Goal: Register for event/course

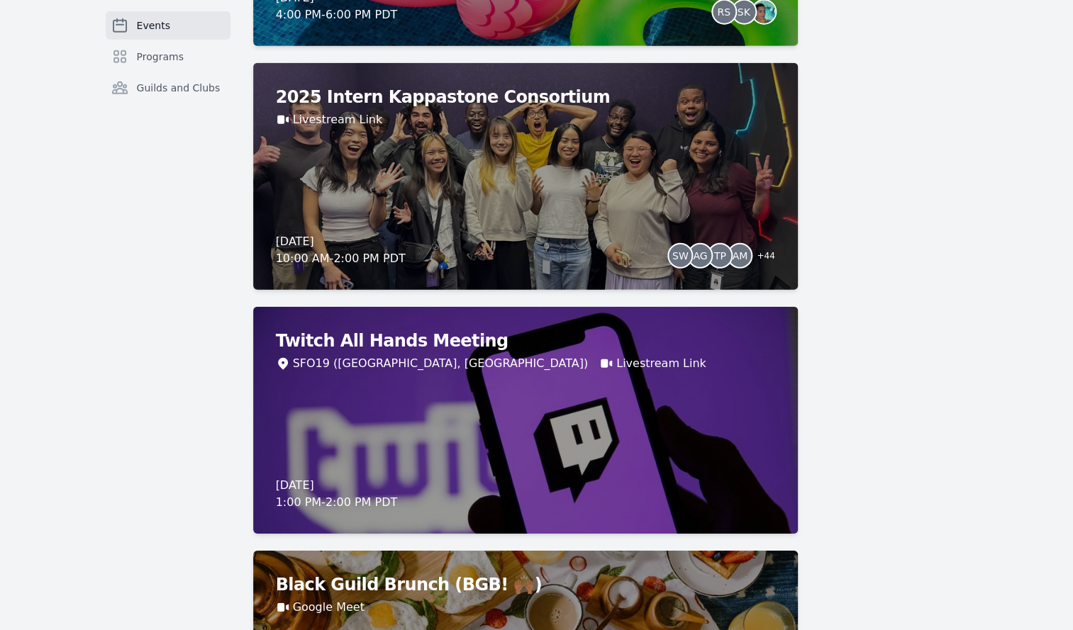
scroll to position [3523, 0]
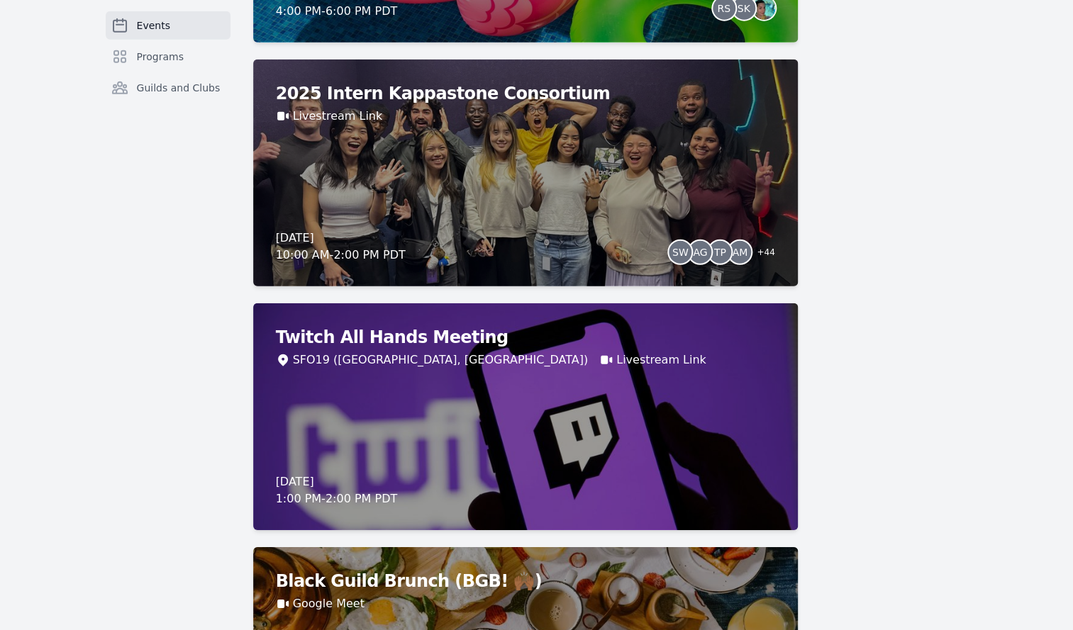
click at [934, 353] on div "[DATE] [Level Access] Accessibility Testing – Screen Readers (Live Training) Zo…" at bounding box center [610, 144] width 715 height 7109
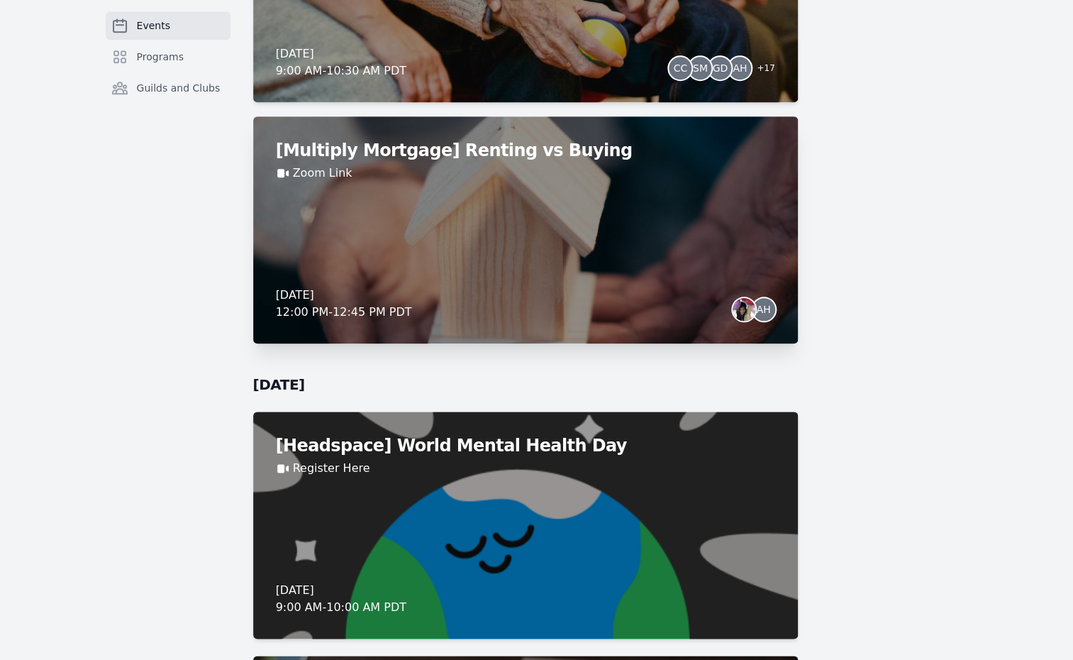
scroll to position [4725, 0]
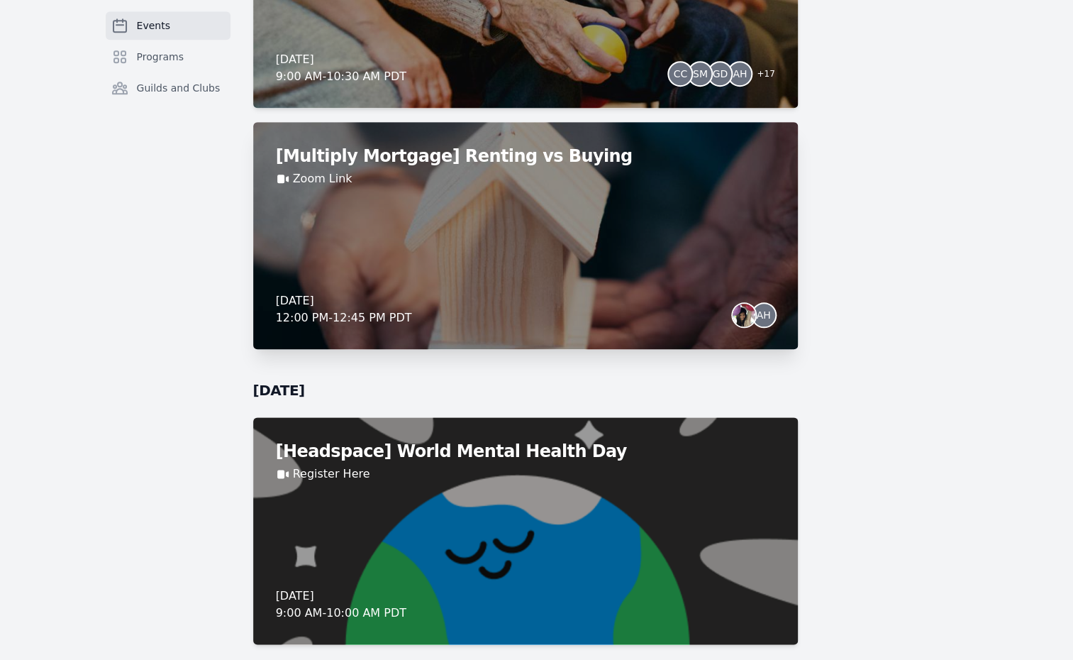
click at [715, 289] on div "[Multiply Mortgage] Renting vs Buying Zoom Link [DATE] 12:00 PM - 12:45 PM PDT …" at bounding box center [525, 235] width 545 height 227
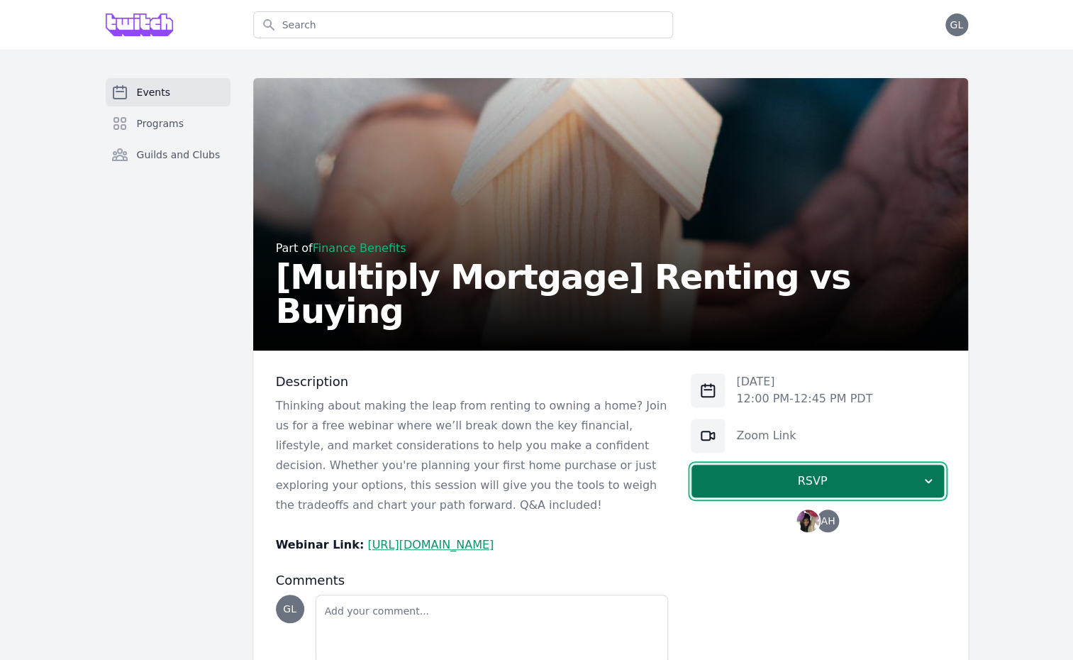
click at [843, 482] on span "RSVP" at bounding box center [812, 480] width 218 height 17
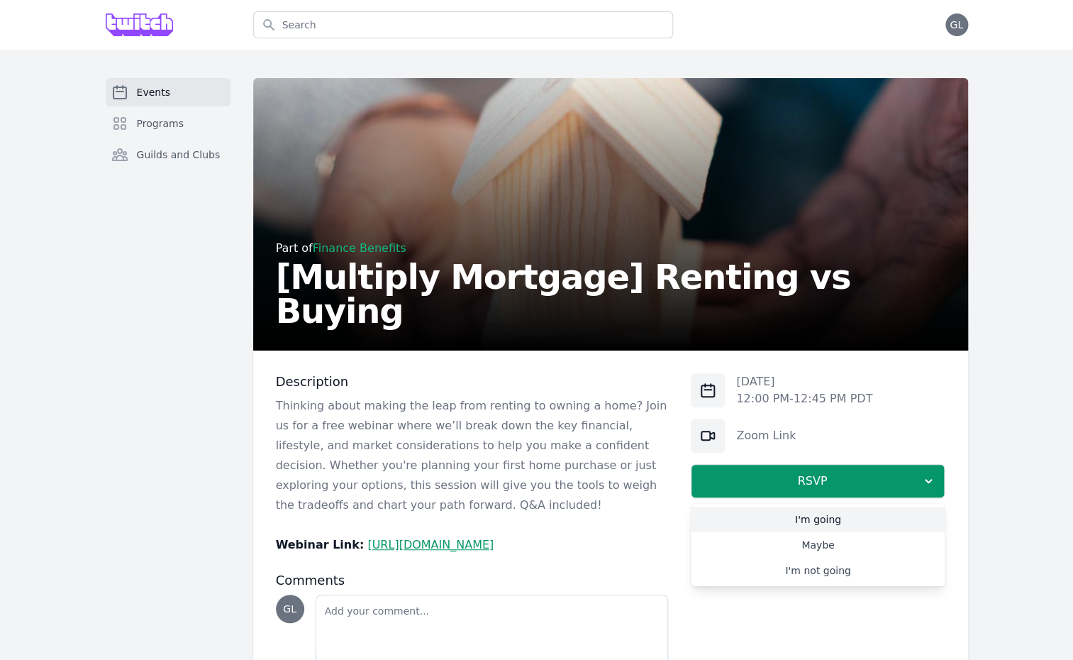
click at [835, 527] on link "I'm going" at bounding box center [818, 519] width 254 height 26
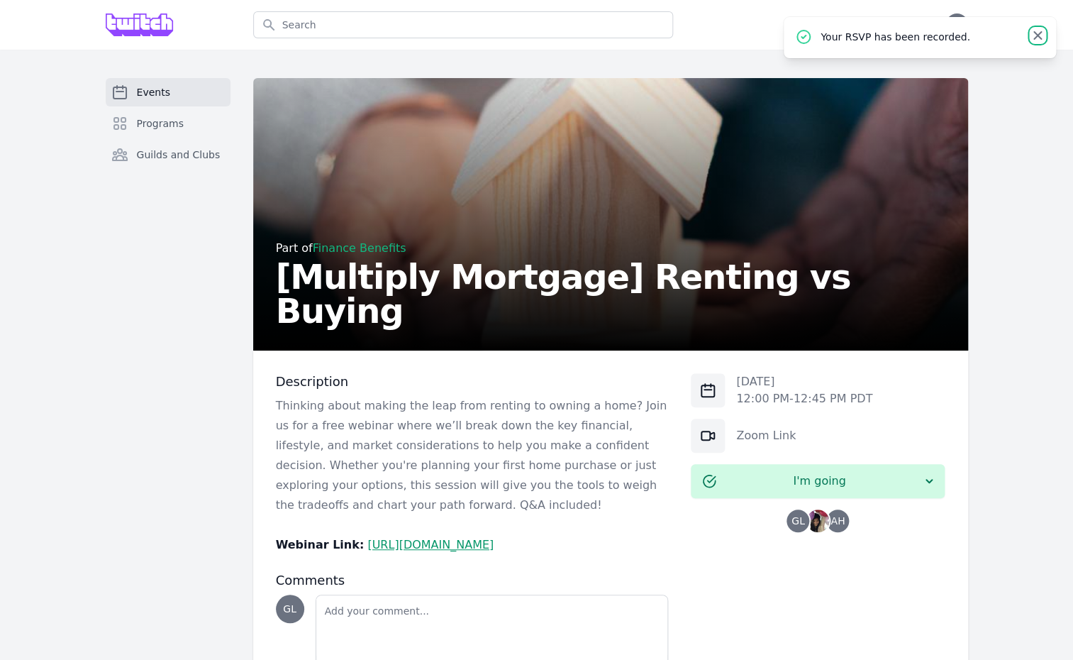
click at [1043, 36] on icon at bounding box center [1037, 35] width 14 height 14
click at [193, 104] on link "Events" at bounding box center [168, 92] width 125 height 28
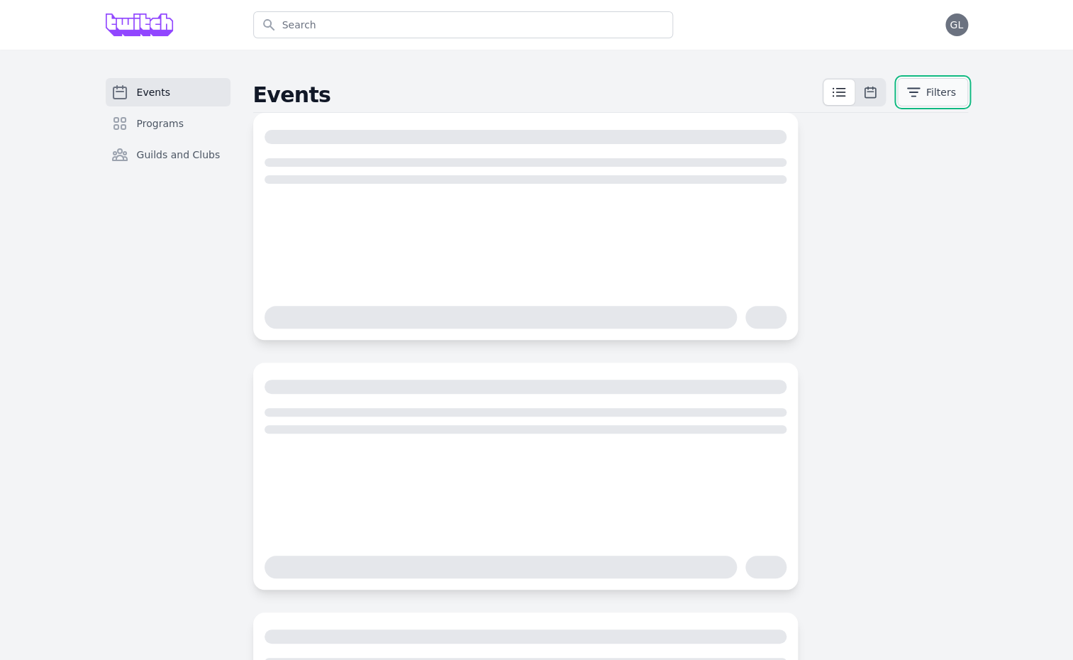
click at [939, 92] on button "Filters" at bounding box center [932, 92] width 71 height 28
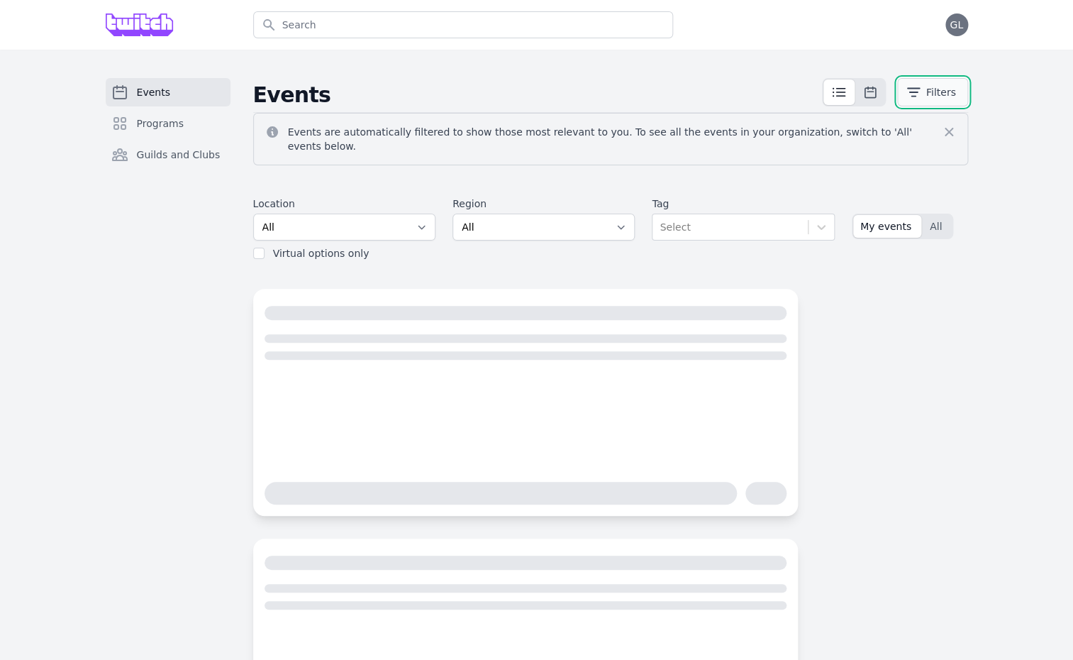
click at [921, 91] on icon "button" at bounding box center [913, 92] width 14 height 14
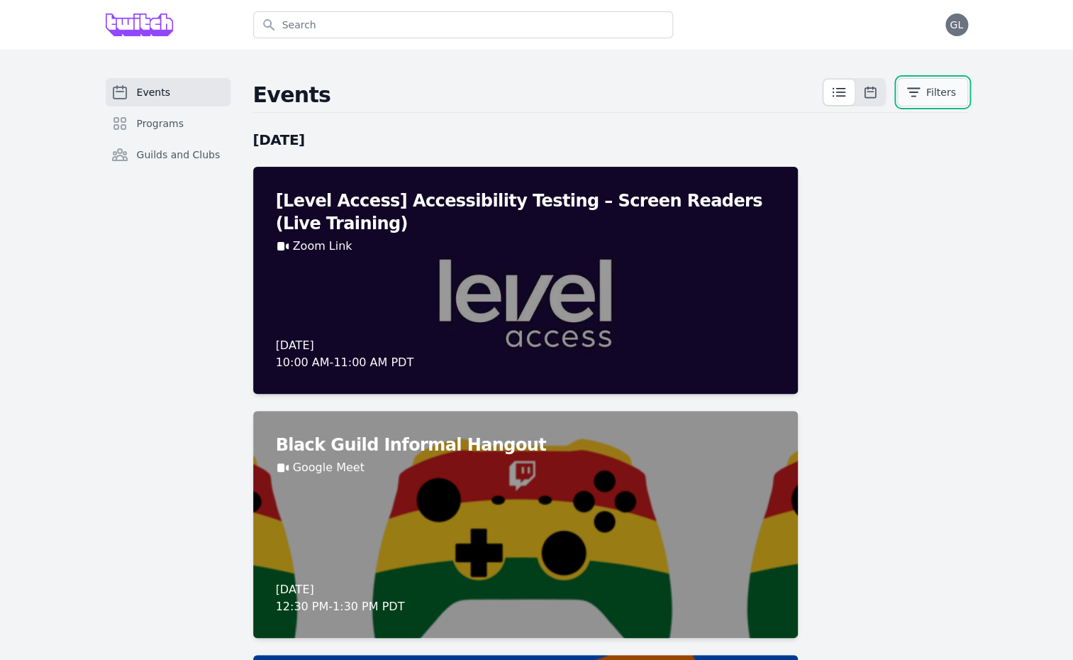
click at [911, 91] on icon "button" at bounding box center [913, 92] width 14 height 14
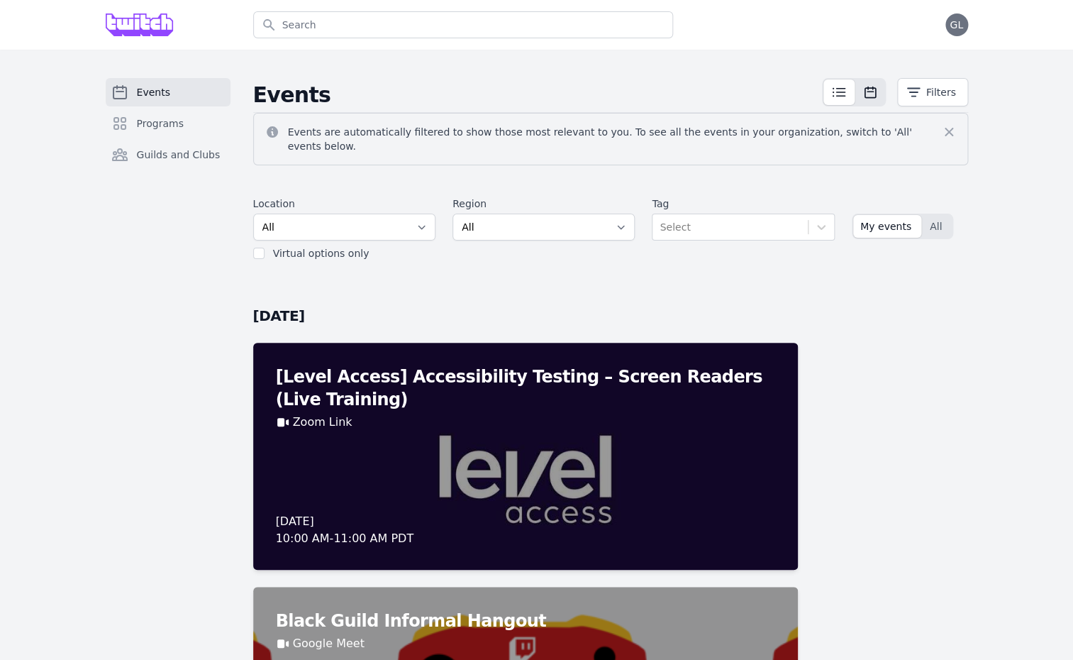
click at [882, 93] on button at bounding box center [870, 92] width 28 height 26
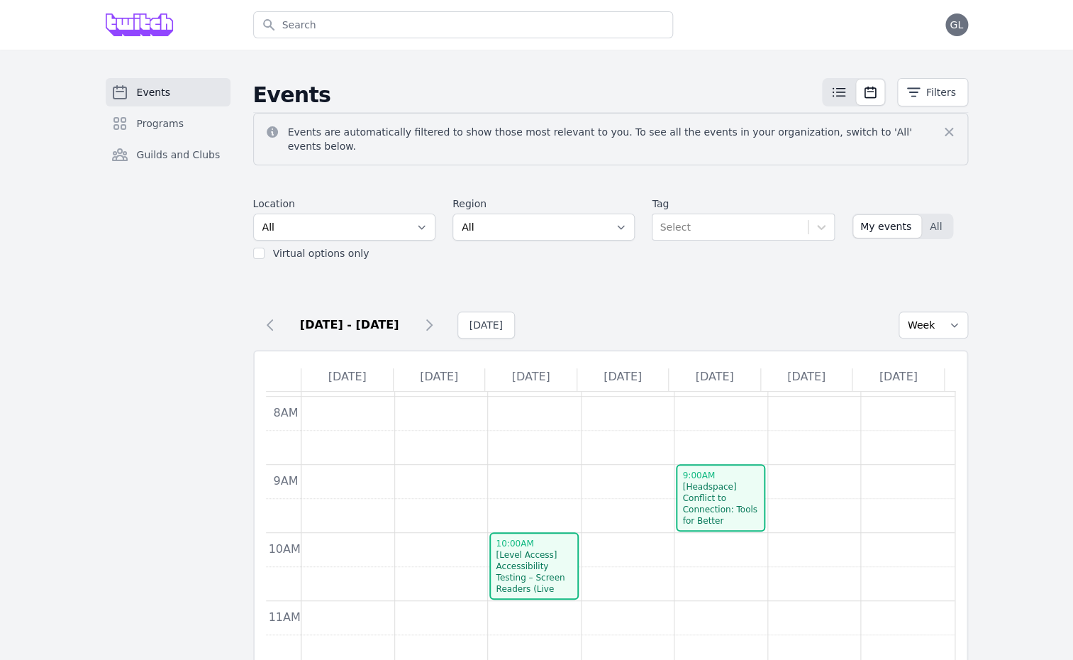
click at [844, 92] on icon at bounding box center [839, 92] width 12 height 8
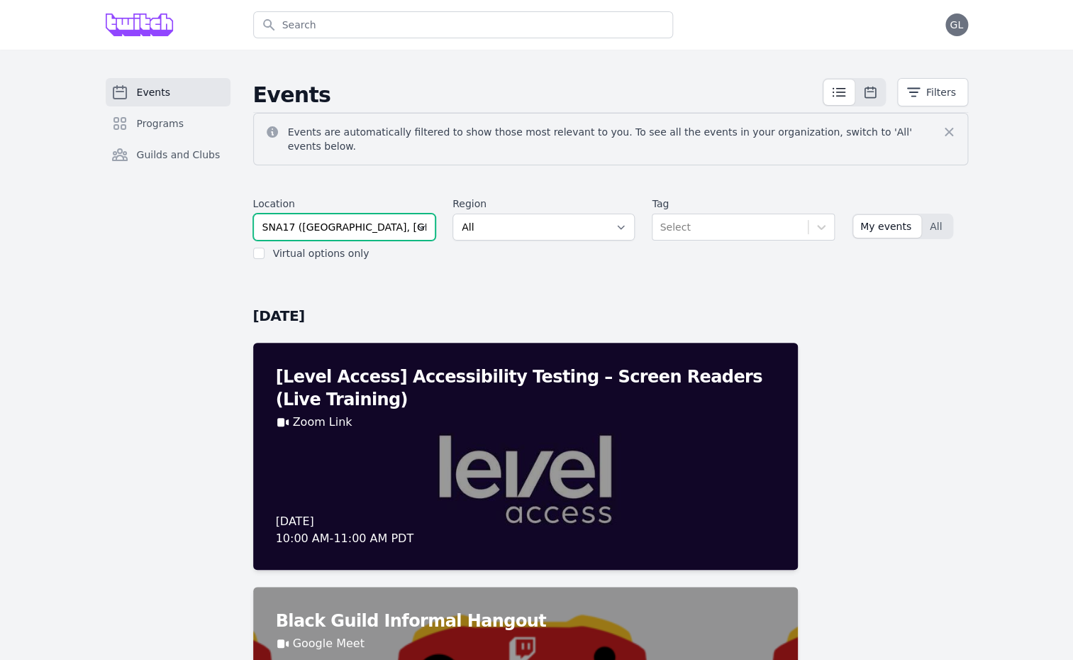
click option "SNA17 ([GEOGRAPHIC_DATA], [GEOGRAPHIC_DATA])" at bounding box center [0, 0] width 0 height 0
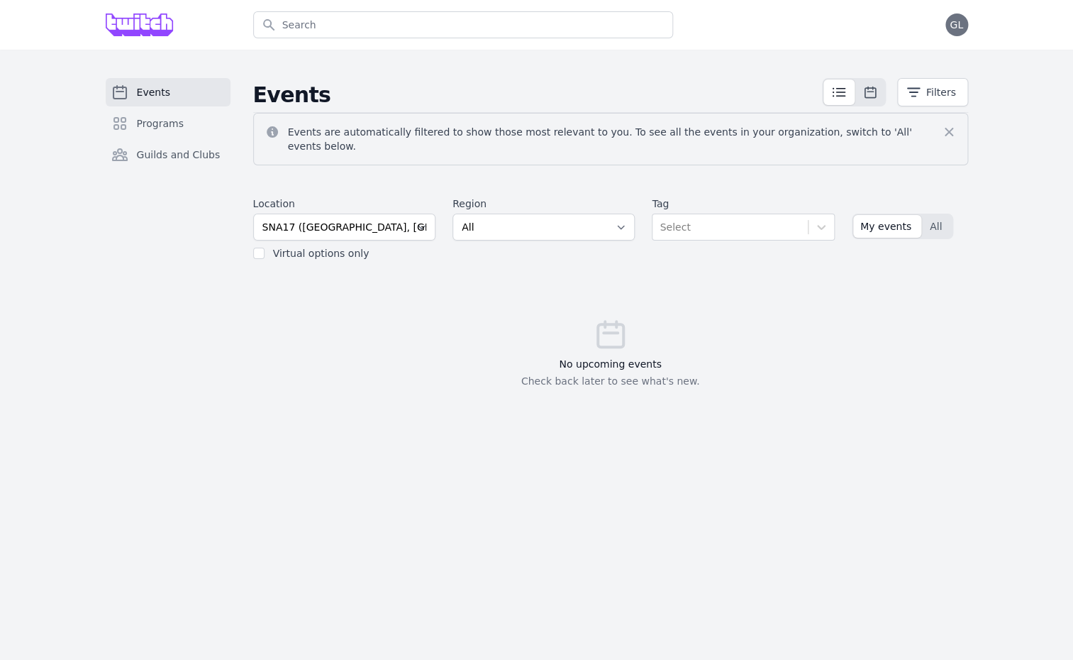
click at [397, 191] on div "Location All SEA81 Oscar ([GEOGRAPHIC_DATA], [GEOGRAPHIC_DATA]) LHR32 ([GEOGRAP…" at bounding box center [610, 228] width 715 height 75
select select "43"
click option "SFO19 ([GEOGRAPHIC_DATA], [GEOGRAPHIC_DATA])" at bounding box center [0, 0] width 0 height 0
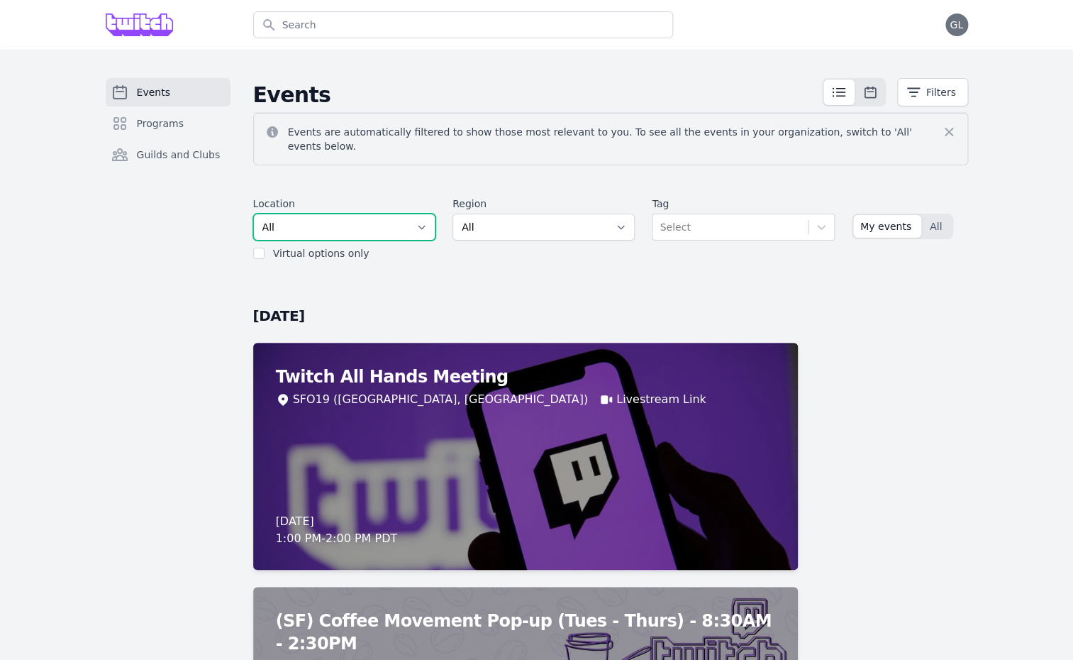
click option "All" at bounding box center [0, 0] width 0 height 0
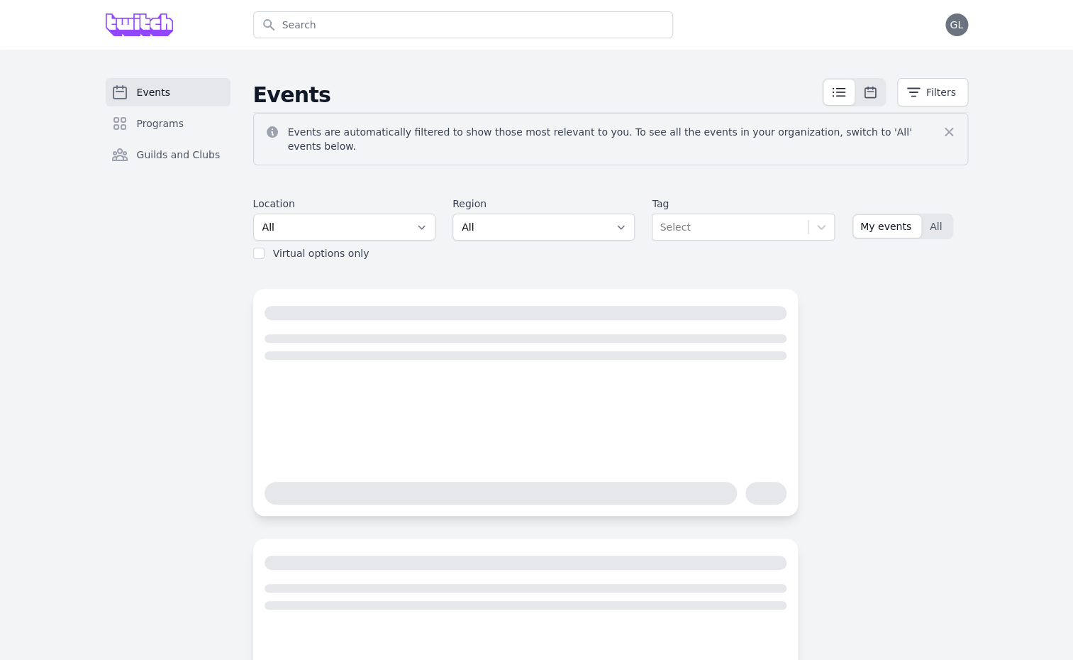
click at [333, 248] on label "Virtual options only" at bounding box center [321, 253] width 96 height 11
select select "43"
click option "SFO19 ([GEOGRAPHIC_DATA], [GEOGRAPHIC_DATA])" at bounding box center [0, 0] width 0 height 0
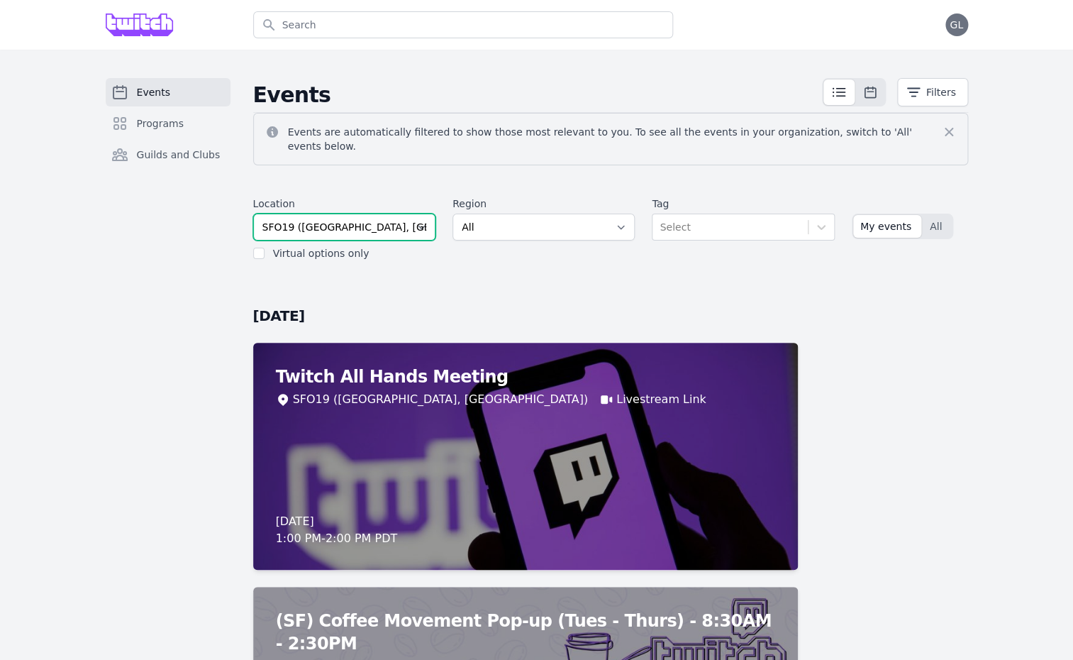
select select
click option "All" at bounding box center [0, 0] width 0 height 0
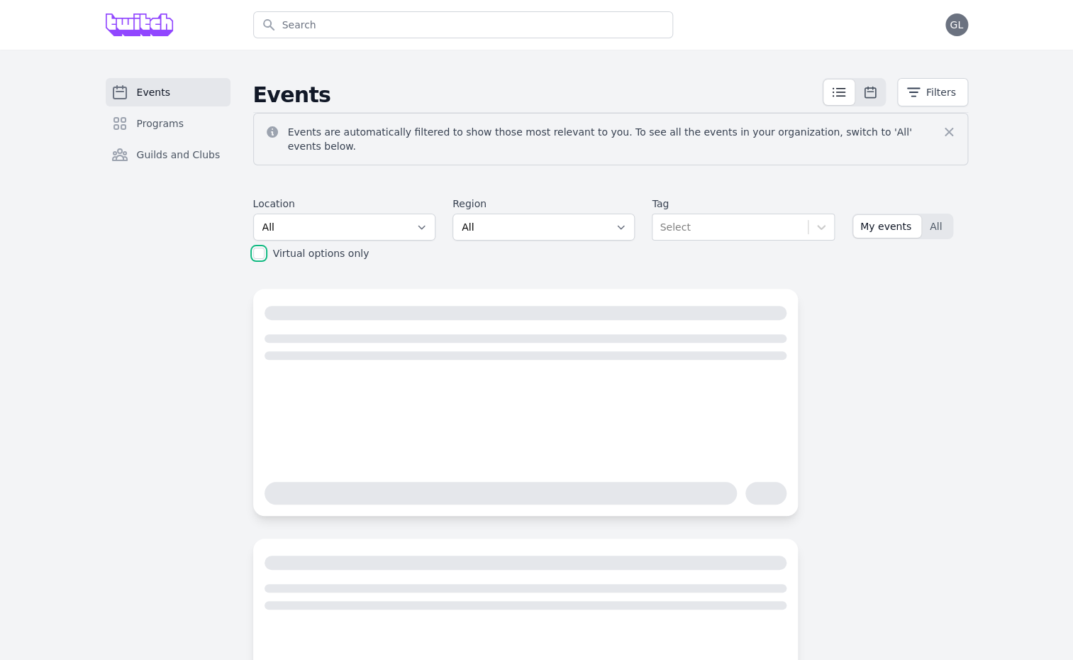
click at [260, 248] on input "checkbox" at bounding box center [258, 253] width 11 height 11
checkbox input "true"
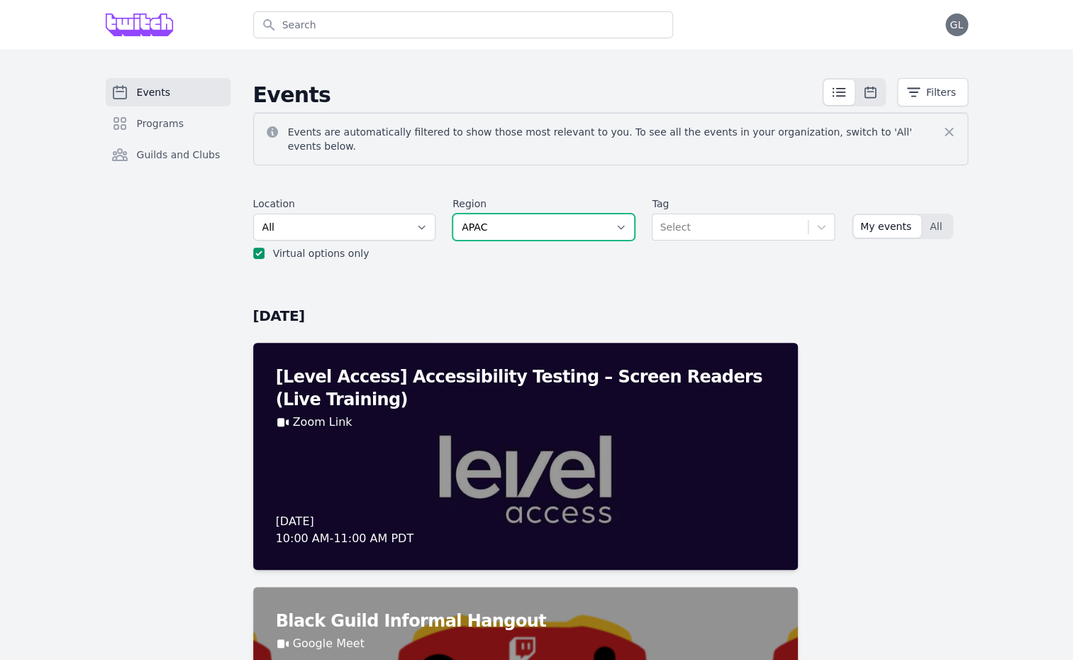
click option "APAC" at bounding box center [0, 0] width 0 height 0
select select "7"
click option "AMER - West" at bounding box center [0, 0] width 0 height 0
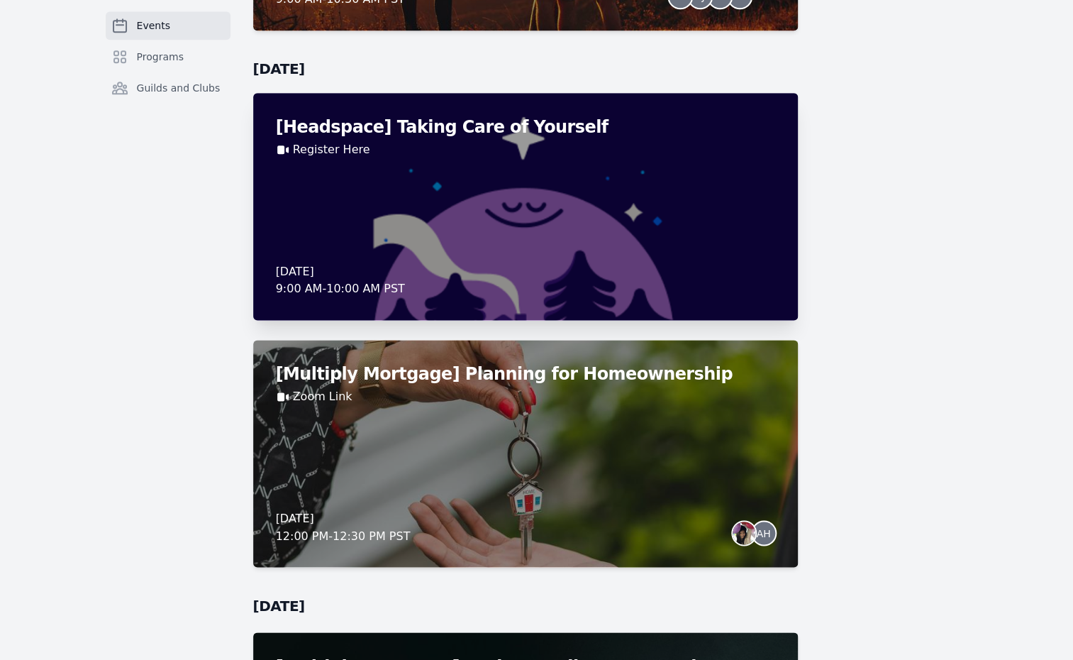
scroll to position [4828, 0]
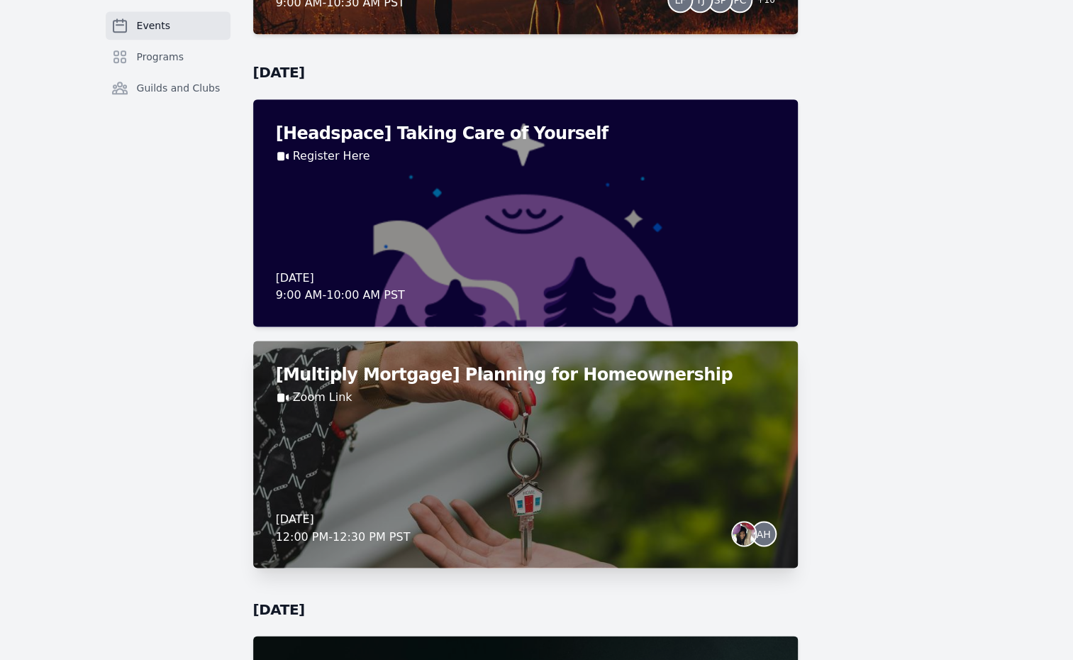
click at [658, 402] on div "[Multiply Mortgage] Planning for Homeownership Zoom Link [DATE] 12:00 PM - 12:3…" at bounding box center [525, 453] width 545 height 227
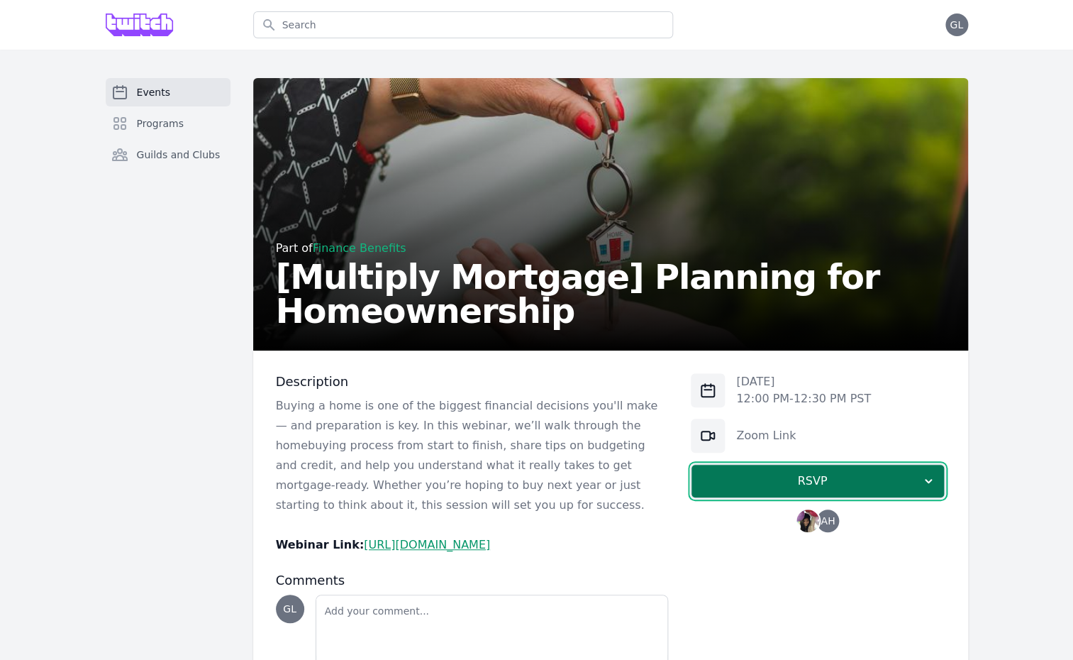
click at [784, 484] on span "RSVP" at bounding box center [812, 480] width 218 height 17
